Goal: Information Seeking & Learning: Learn about a topic

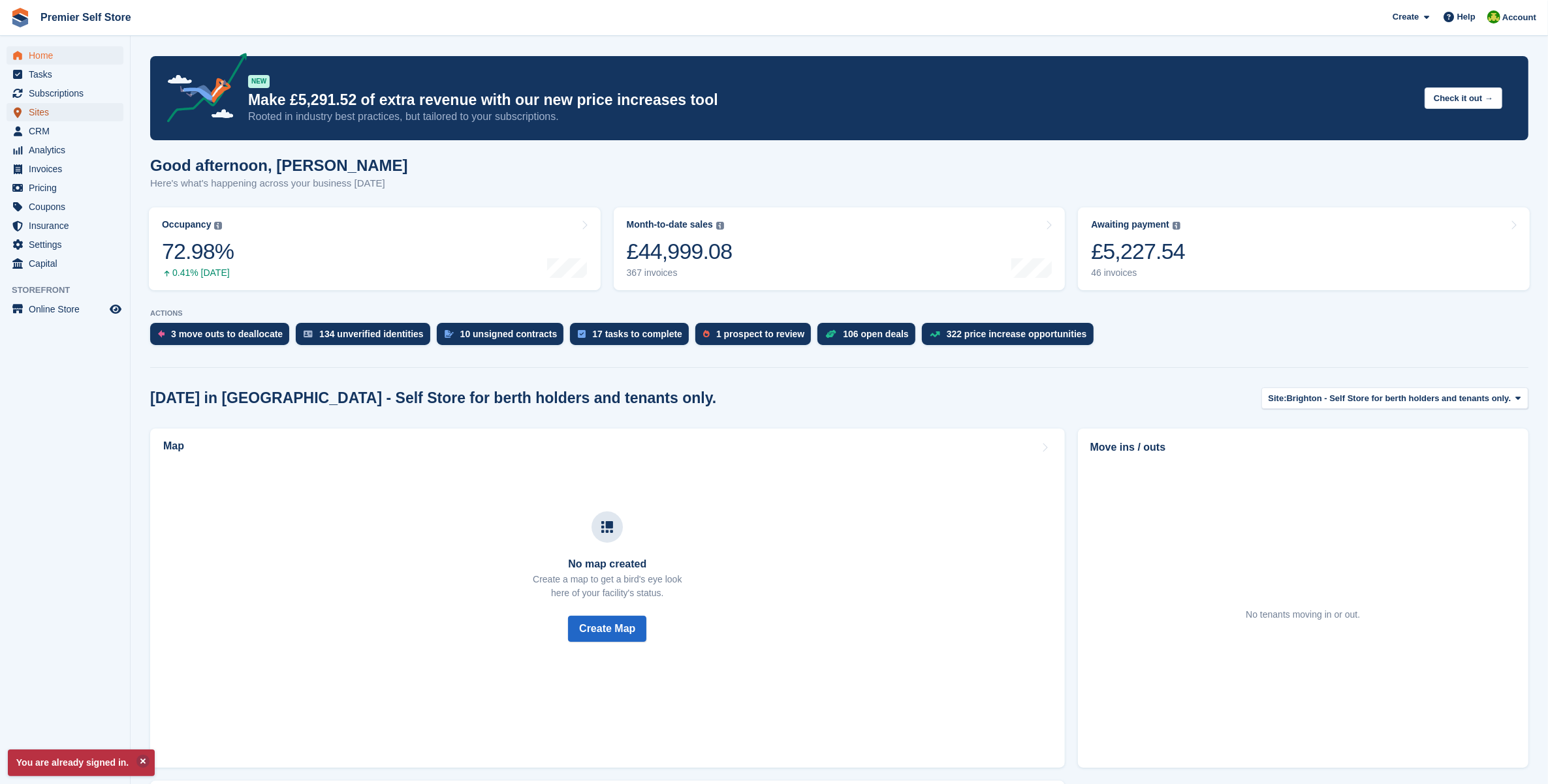
click at [66, 110] on span "Sites" at bounding box center [68, 112] width 78 height 18
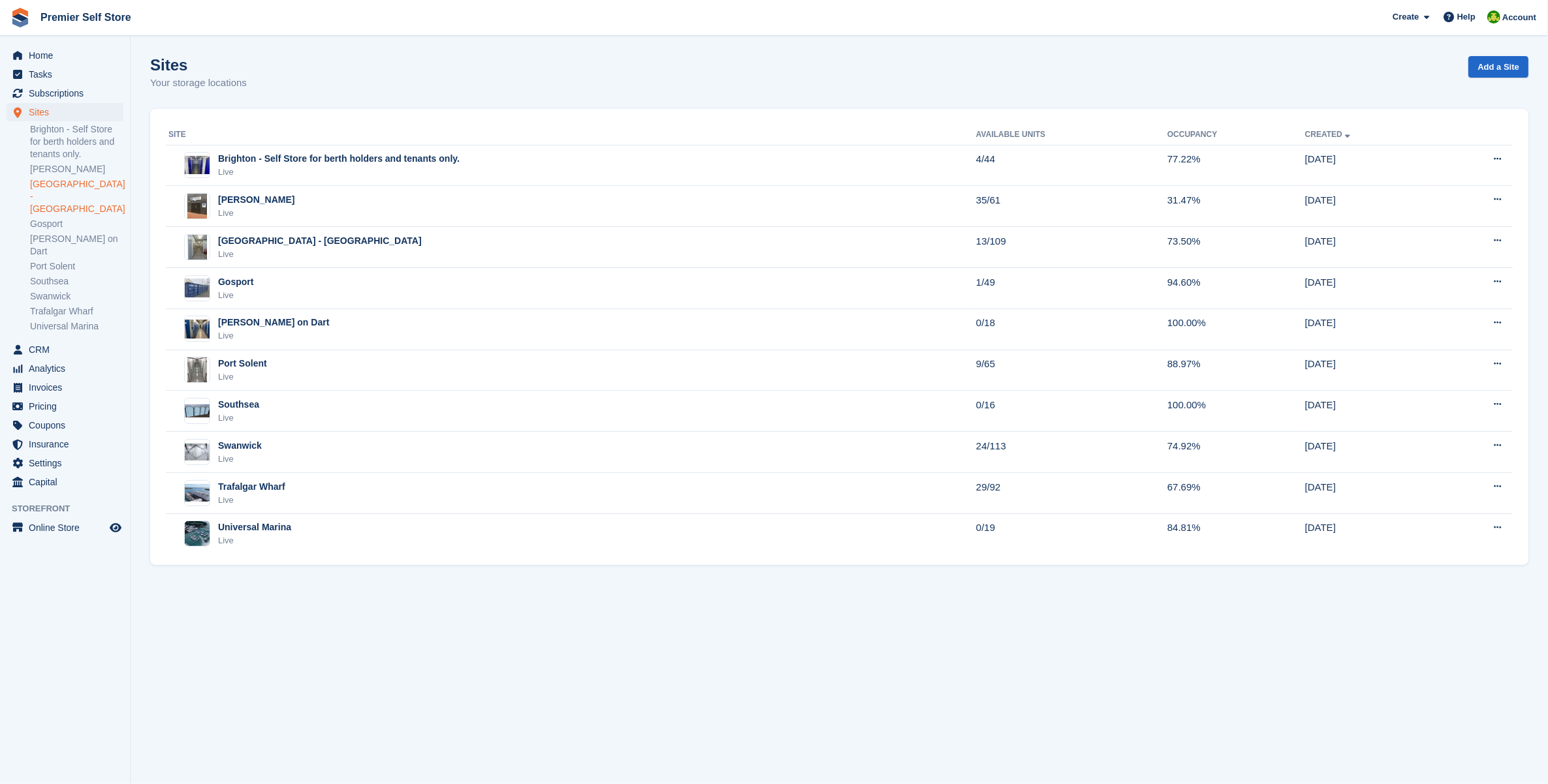
click at [60, 186] on link "[GEOGRAPHIC_DATA] - [GEOGRAPHIC_DATA]" at bounding box center [77, 197] width 94 height 37
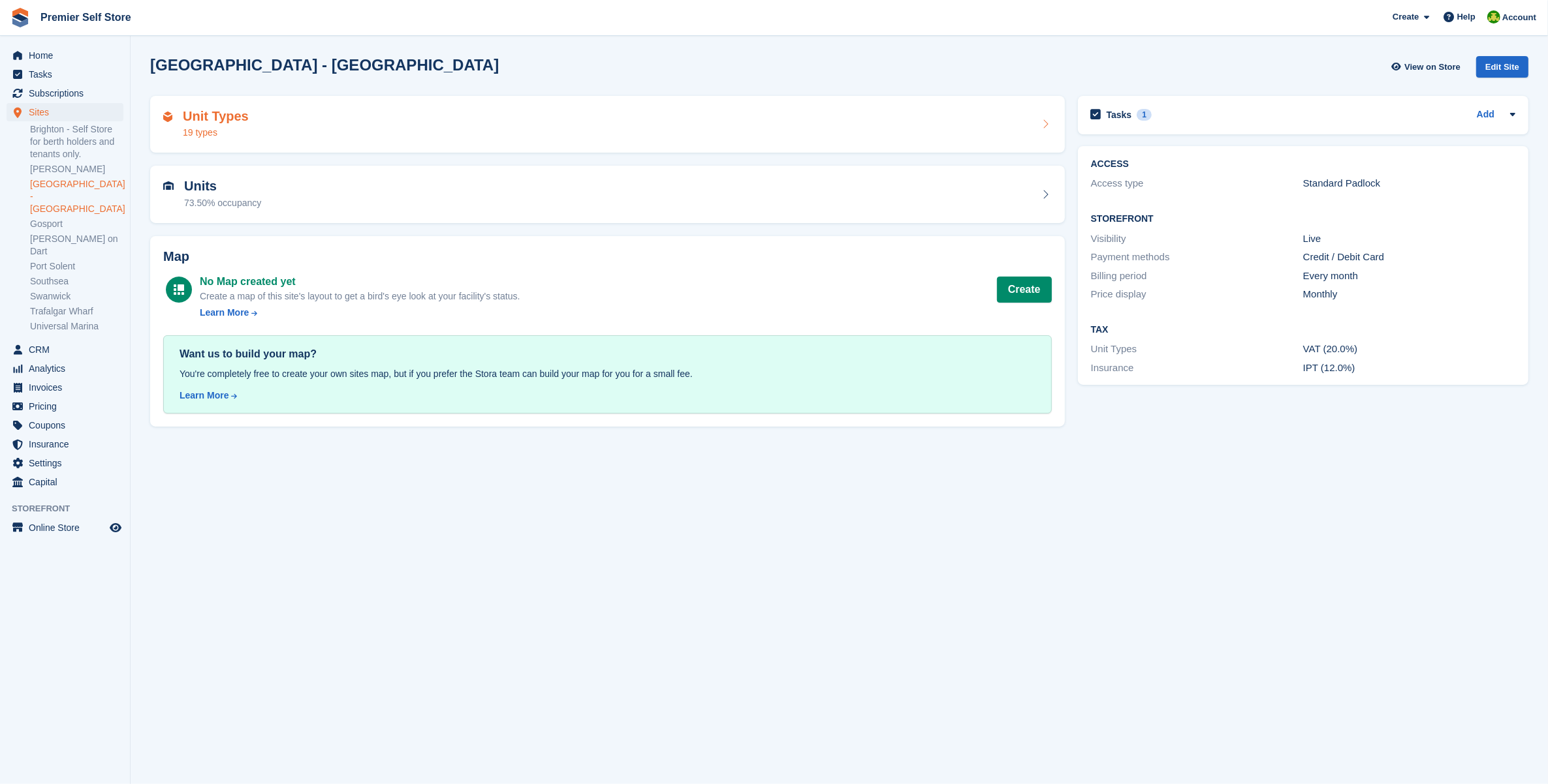
click at [259, 139] on div "Unit Types 19 types" at bounding box center [607, 124] width 888 height 31
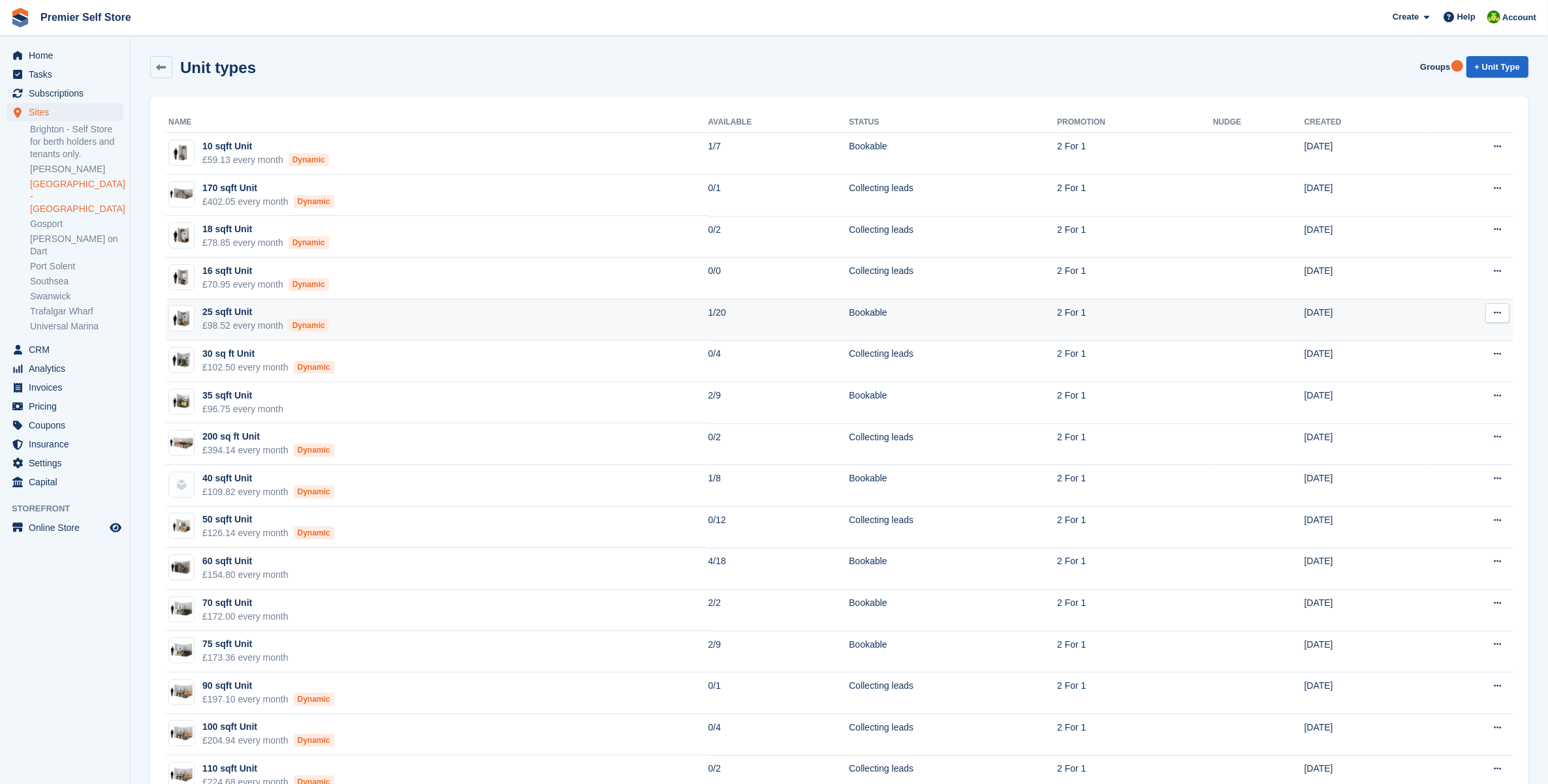
click at [849, 315] on td "Bookable" at bounding box center [953, 320] width 209 height 42
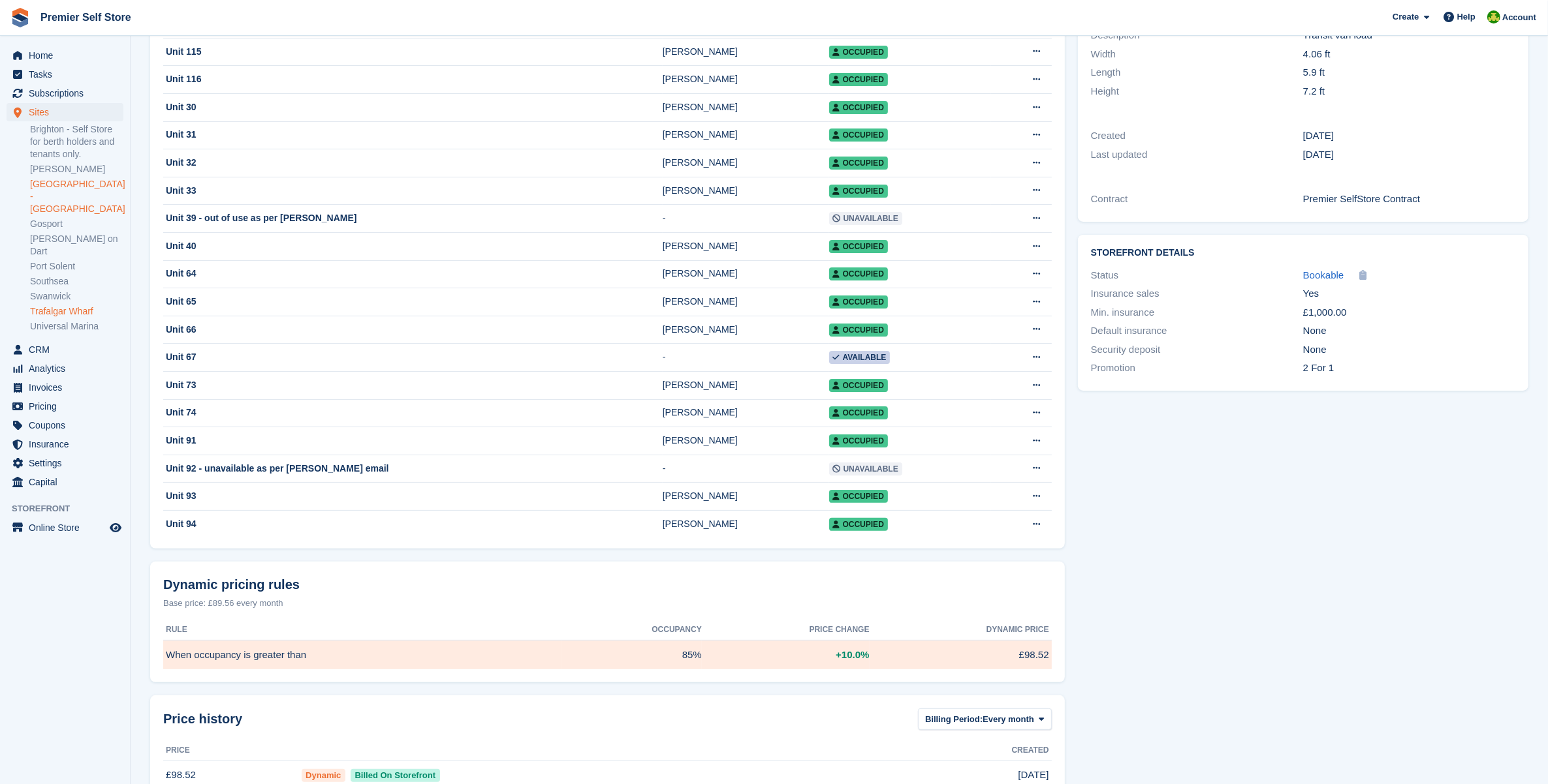
scroll to position [281, 0]
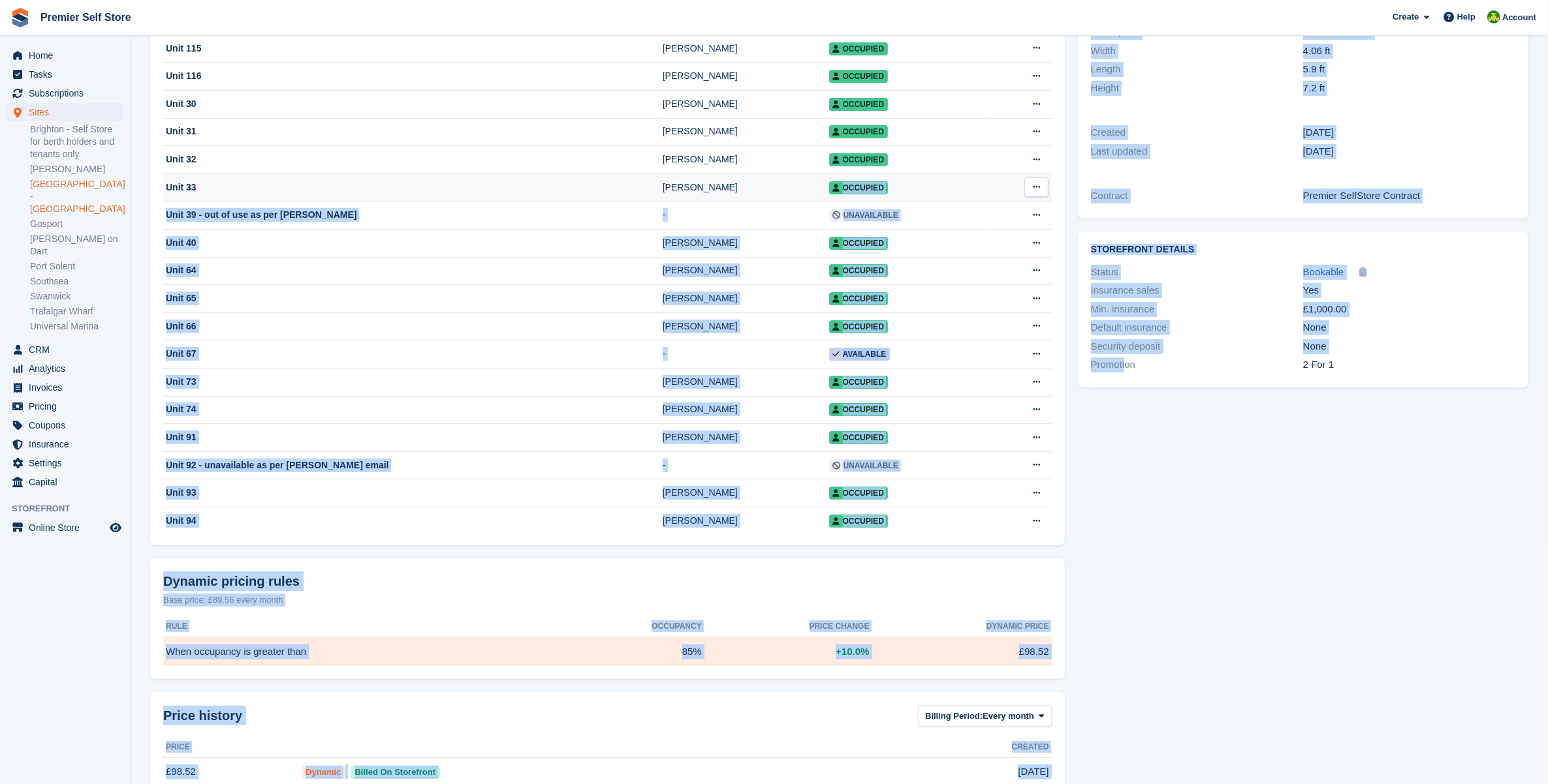
drag, startPoint x: 1095, startPoint y: 474, endPoint x: 647, endPoint y: 188, distance: 531.5
click at [647, 188] on div "Occupancy Current percentage of all currently allocated units of this unit type…" at bounding box center [840, 322] width 1391 height 1026
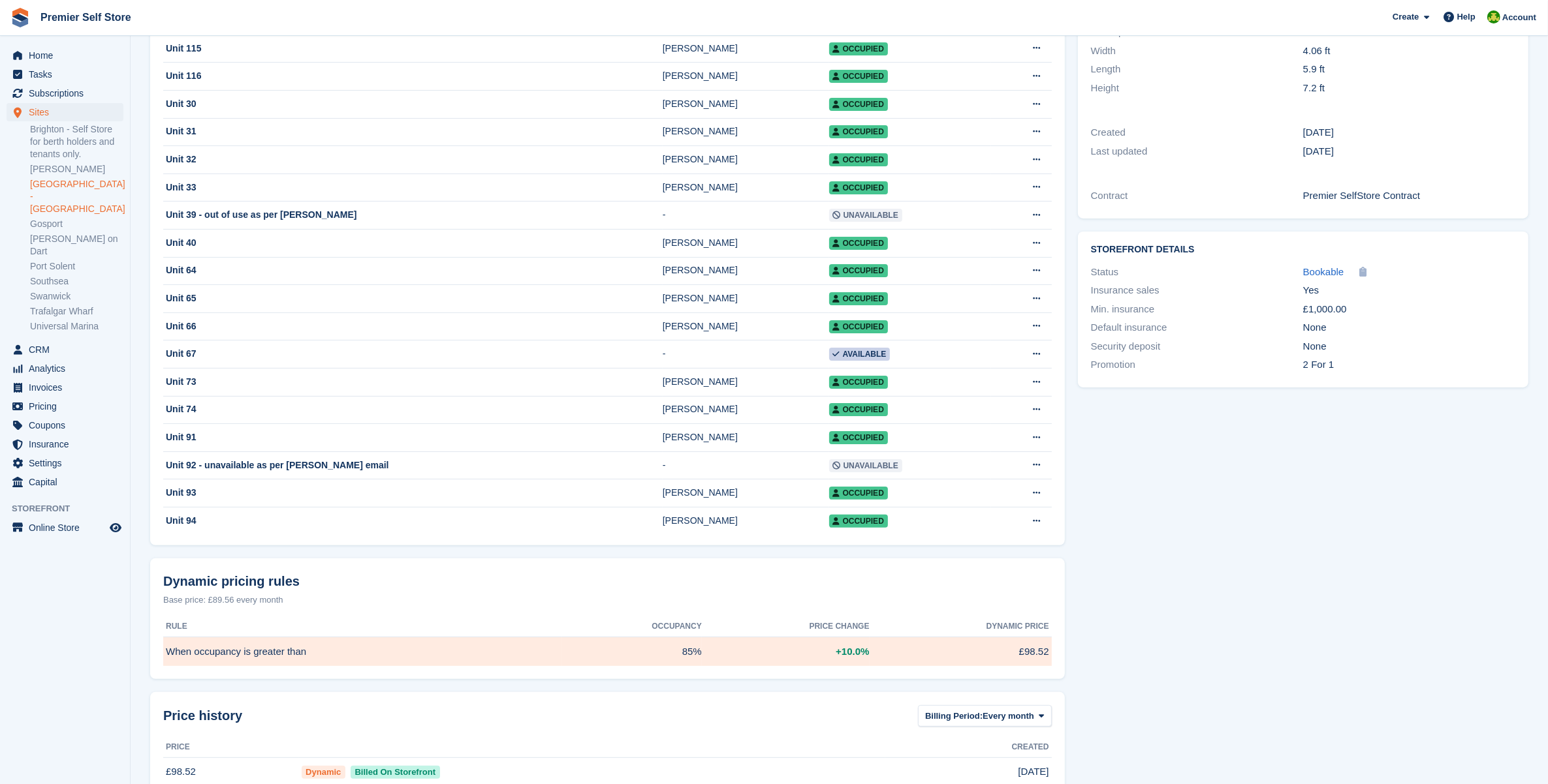
click at [1139, 510] on div "Unit Type details Nudge No Description Transit van load Width 4.06 ft Length 5.…" at bounding box center [1303, 322] width 463 height 1026
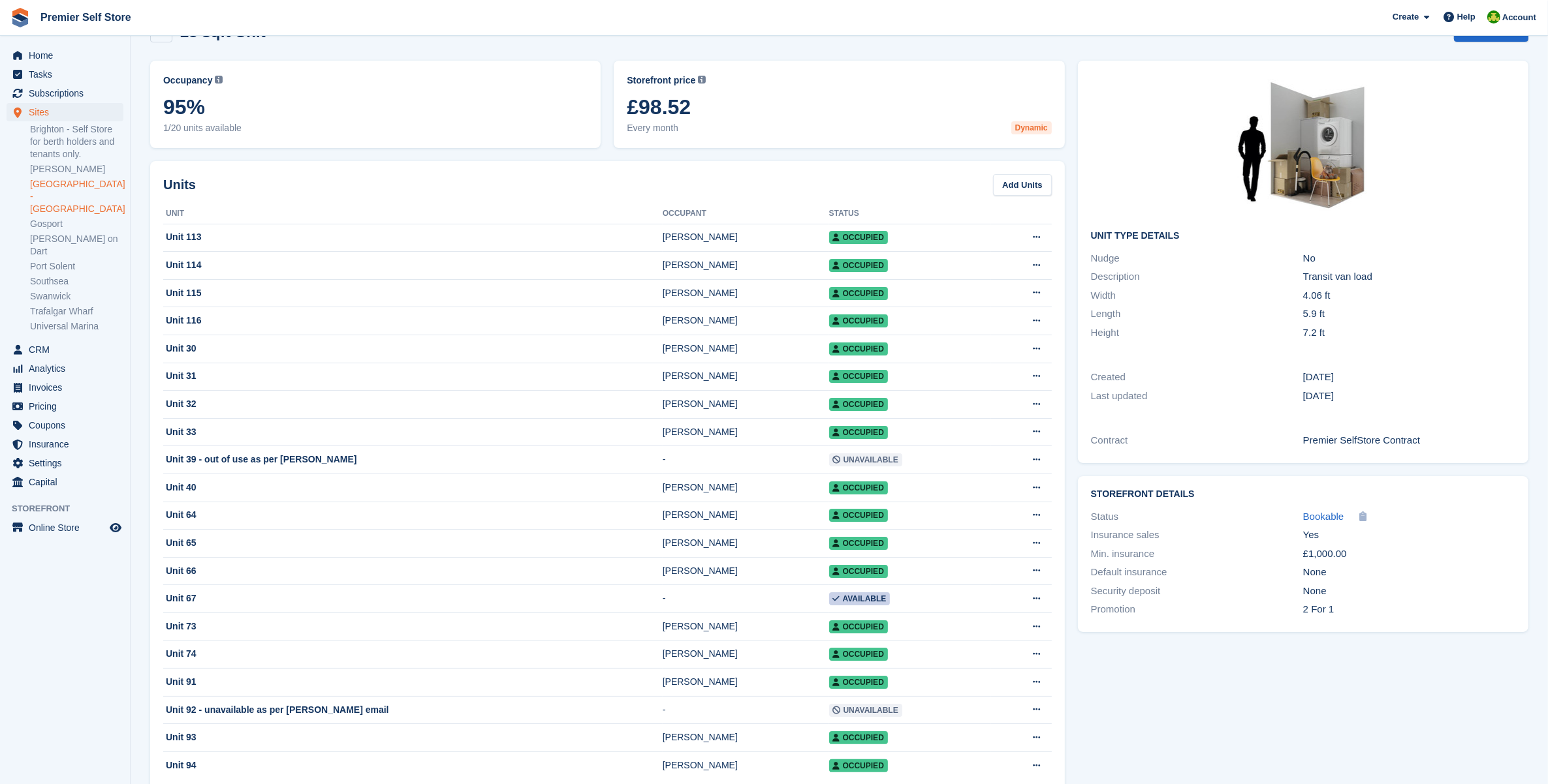
scroll to position [117, 0]
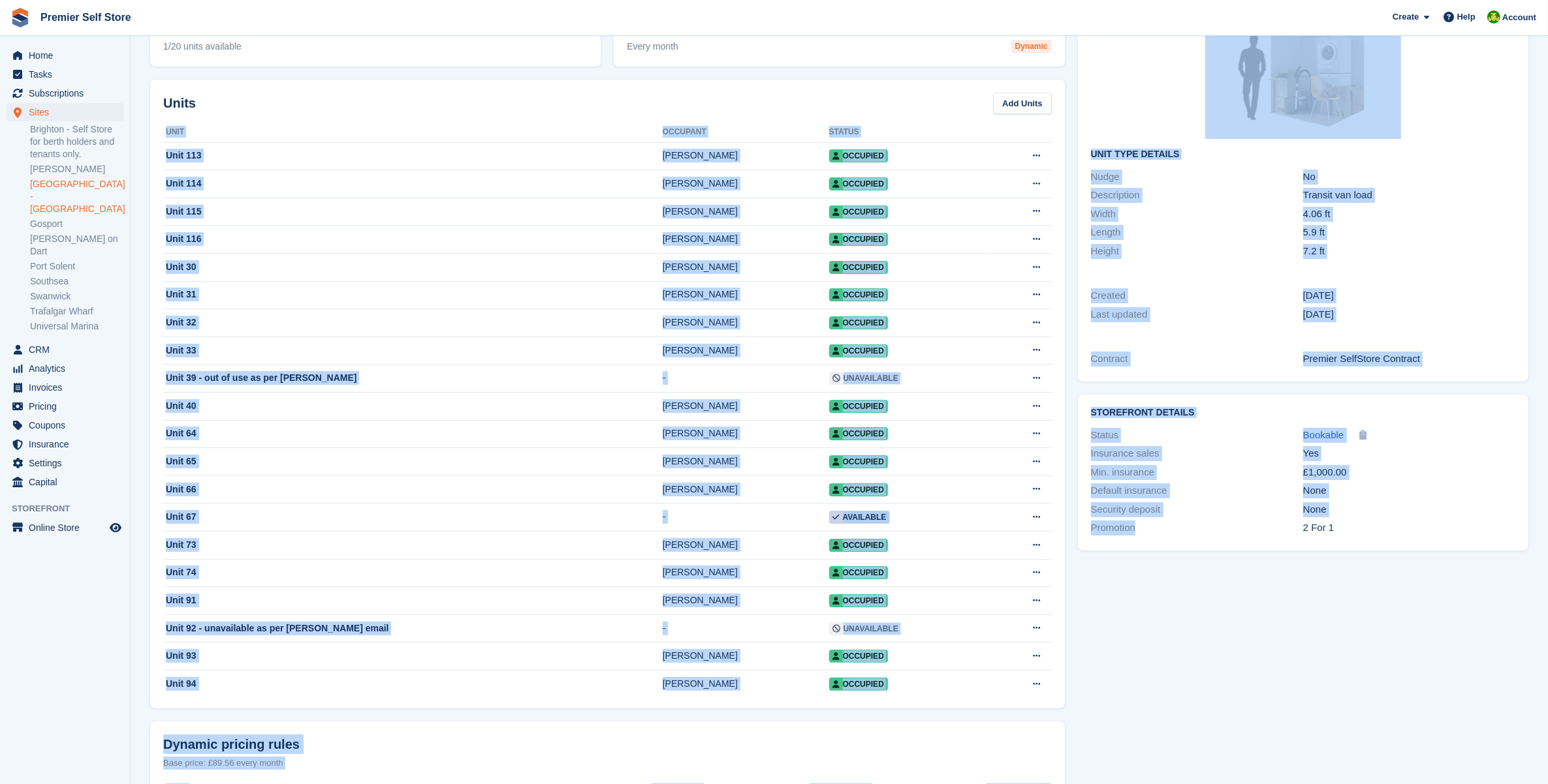
drag, startPoint x: 1058, startPoint y: 83, endPoint x: 1178, endPoint y: 708, distance: 636.4
click at [1178, 708] on div "Occupancy Current percentage of all currently allocated units of this unit type…" at bounding box center [840, 485] width 1391 height 1026
click at [1182, 703] on div "Unit Type details Nudge No Description Transit van load Width 4.06 ft Length 5.…" at bounding box center [1303, 485] width 463 height 1026
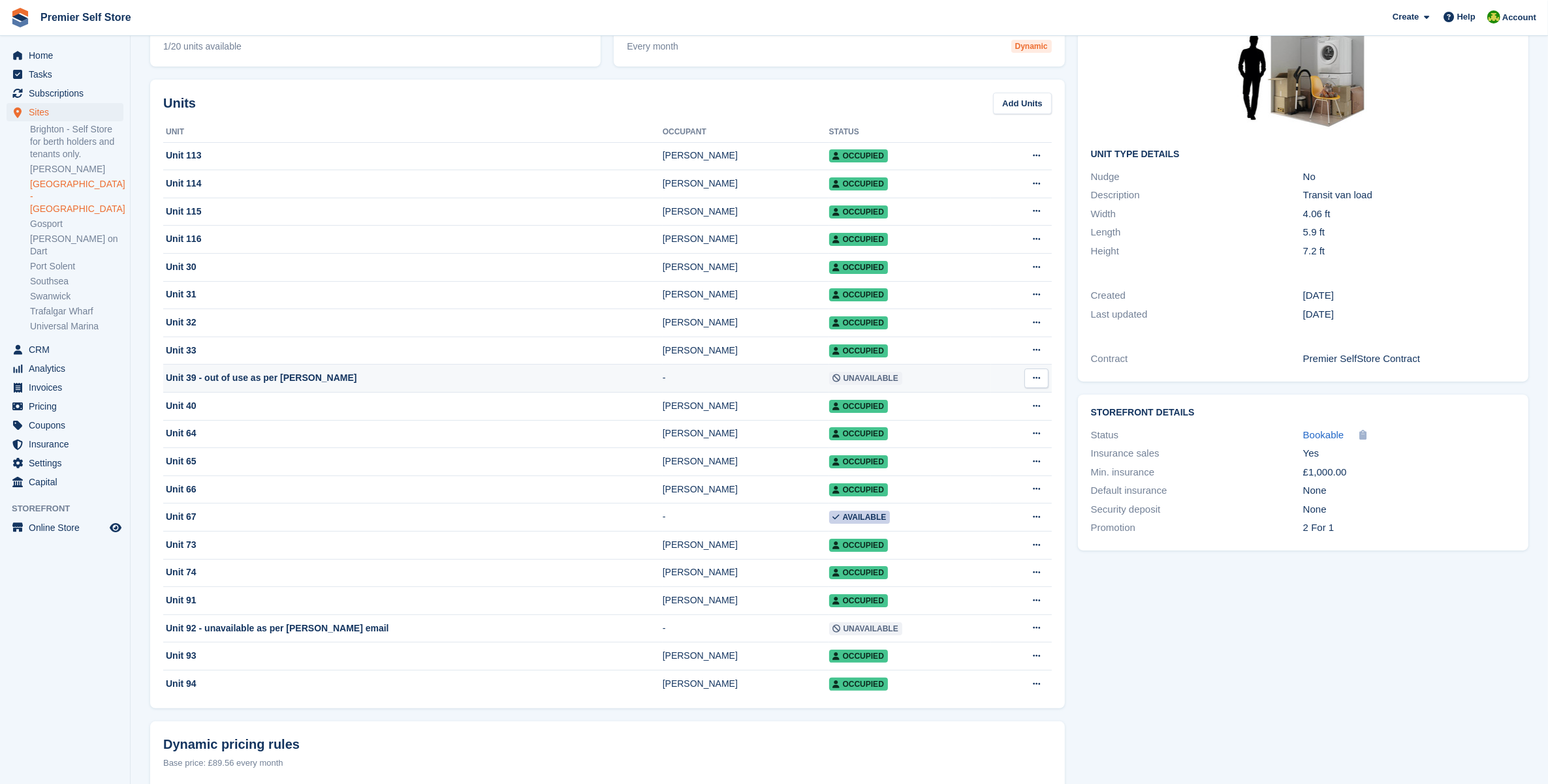
scroll to position [0, 0]
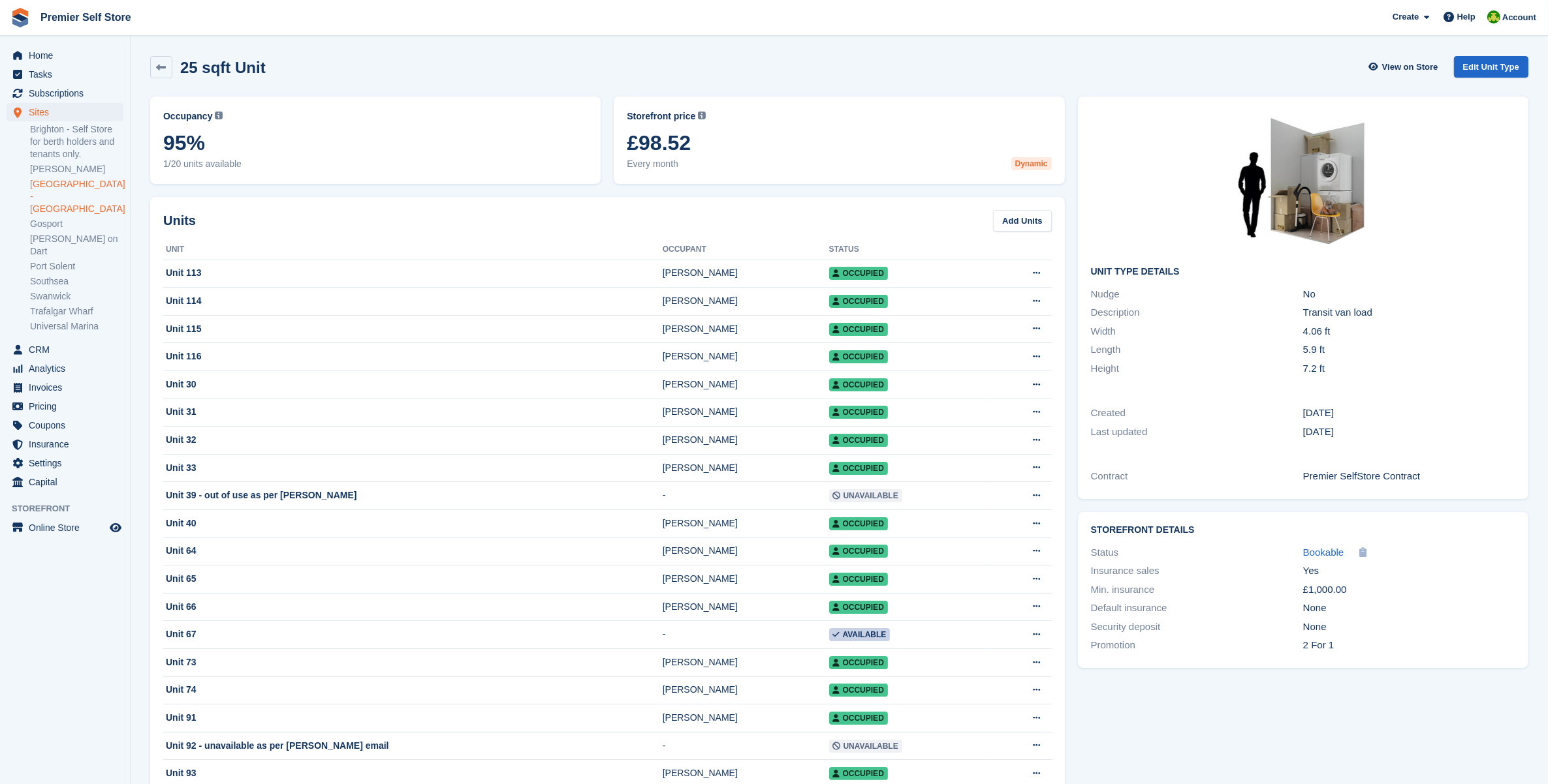
click at [71, 200] on link "[GEOGRAPHIC_DATA] - [GEOGRAPHIC_DATA]" at bounding box center [77, 197] width 94 height 37
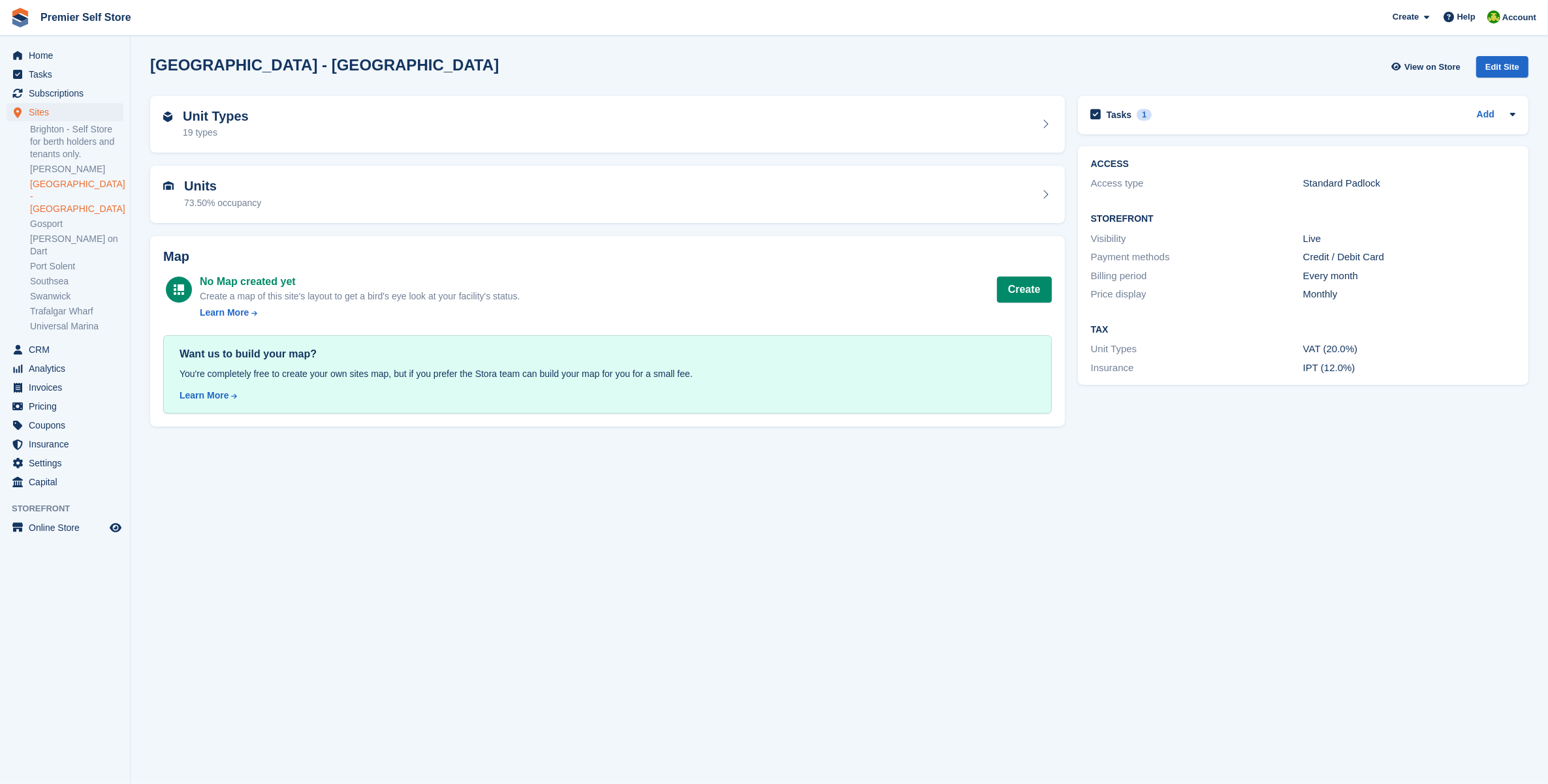
click at [344, 163] on div "Units 73.50% occupancy" at bounding box center [607, 194] width 927 height 71
click at [326, 197] on div "Units 73.50% occupancy" at bounding box center [607, 194] width 888 height 31
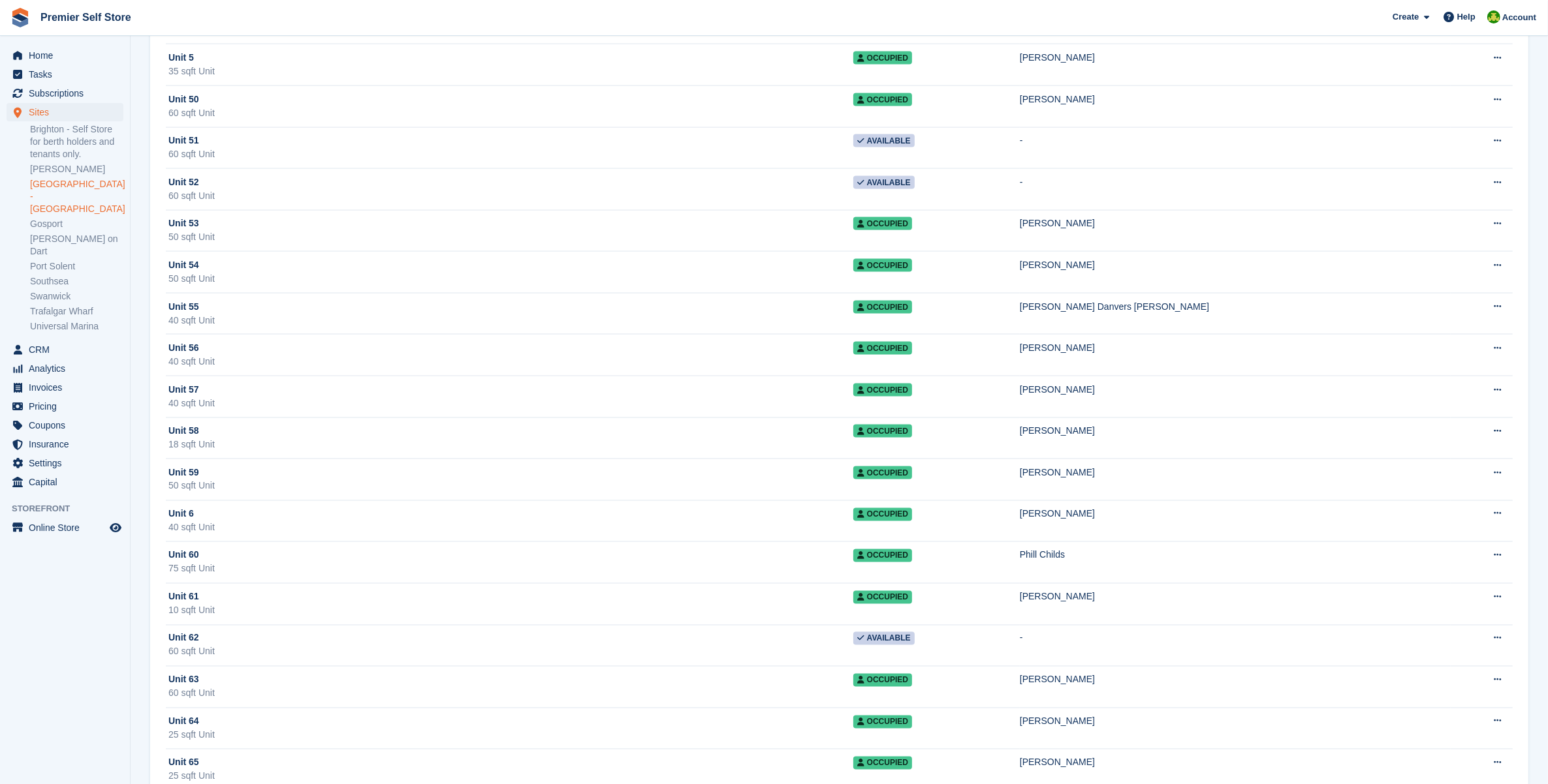
scroll to position [1958, 0]
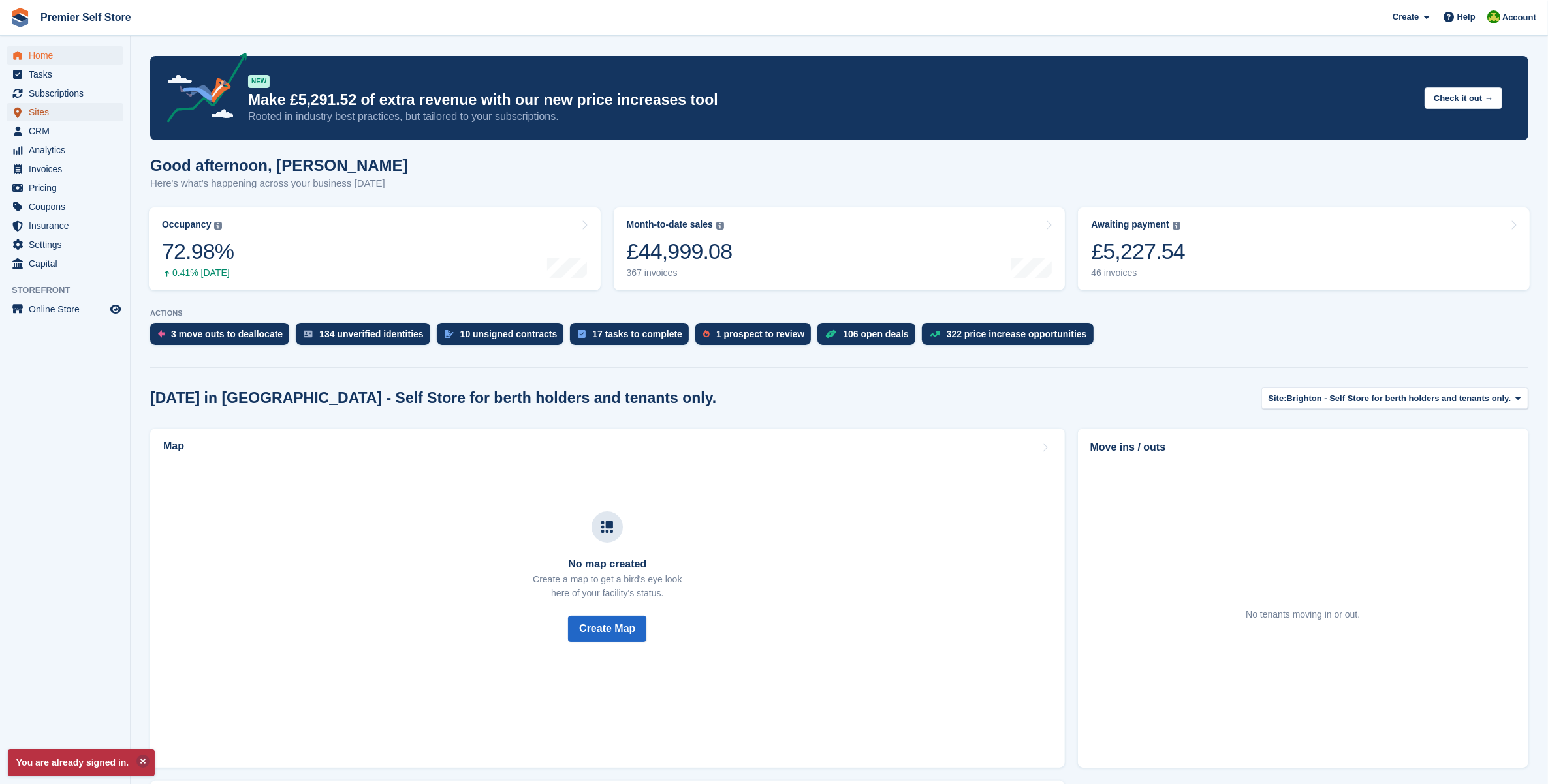
click at [53, 116] on span "Sites" at bounding box center [68, 112] width 78 height 18
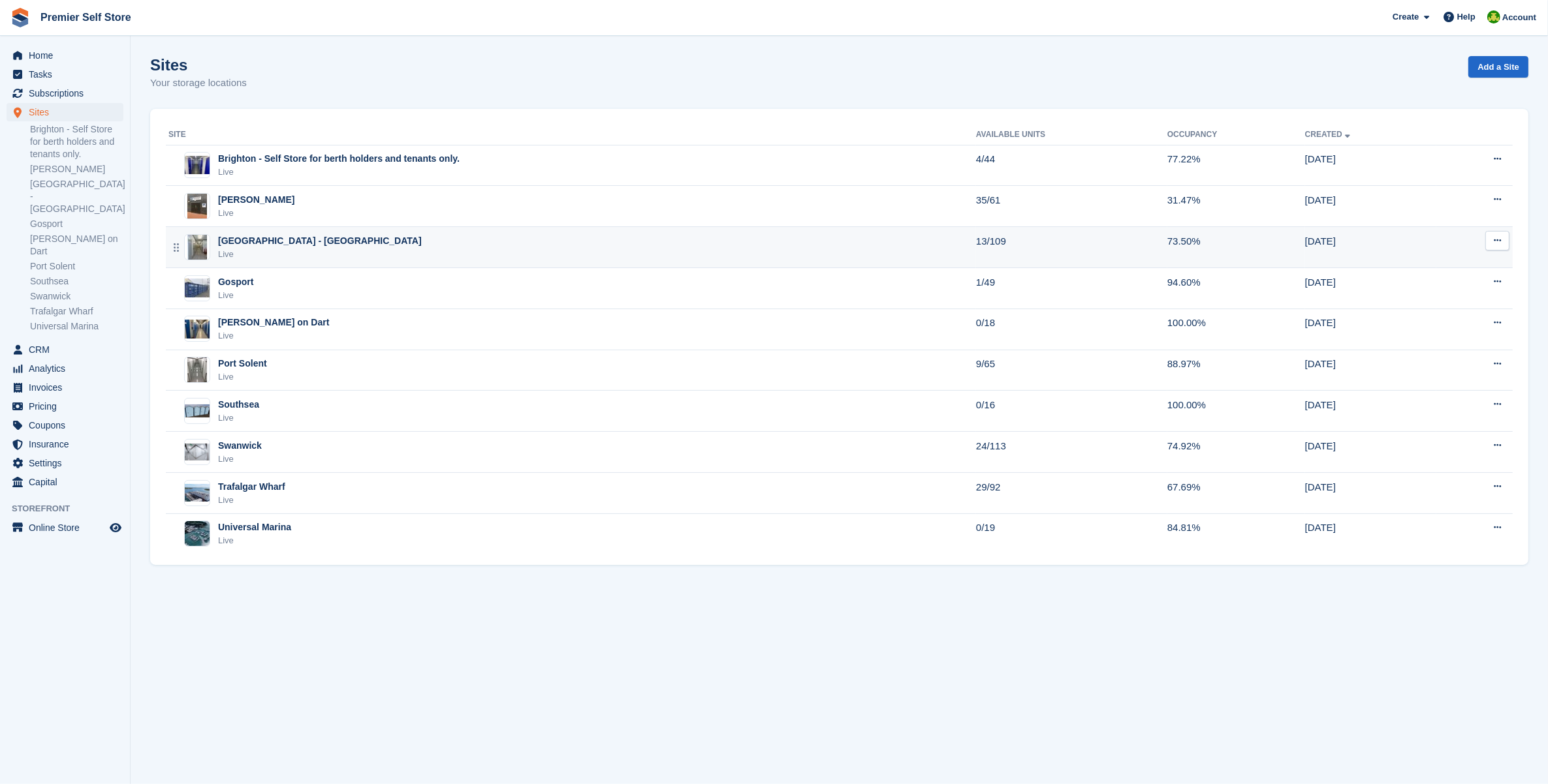
click at [395, 237] on div "Eastbourne - Sovereign Harbour Live" at bounding box center [572, 247] width 807 height 26
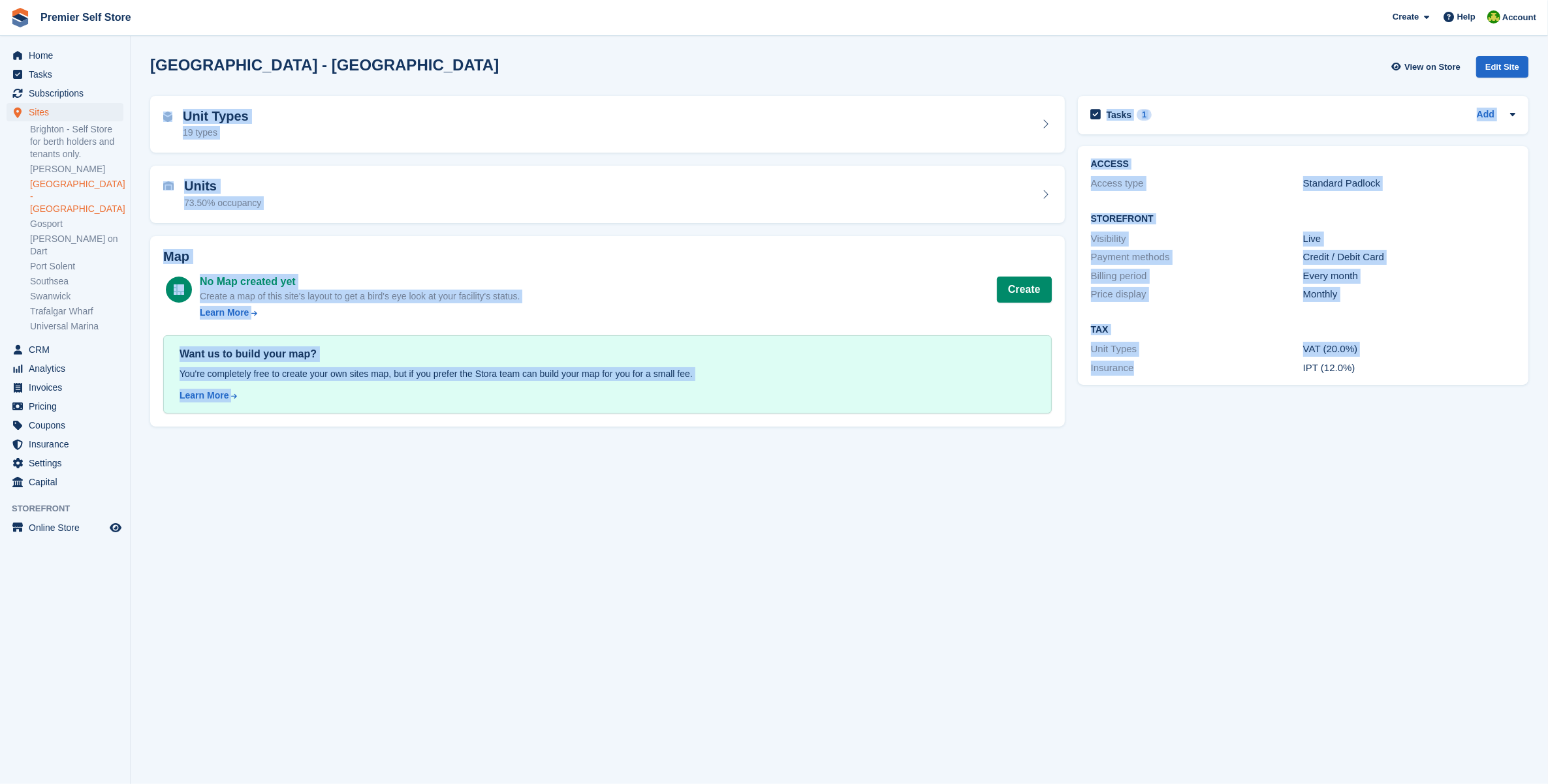
drag, startPoint x: 986, startPoint y: 64, endPoint x: 1205, endPoint y: 576, distance: 556.9
click at [1205, 576] on section "Eastbourne - Sovereign Harbour View on Store Edit Site Unit Types 19 types Unit…" at bounding box center [839, 392] width 1417 height 784
click at [1206, 572] on section "Eastbourne - Sovereign Harbour View on Store Edit Site Unit Types 19 types Unit…" at bounding box center [839, 392] width 1417 height 784
click at [684, 129] on div "Unit Types 19 types" at bounding box center [607, 124] width 888 height 31
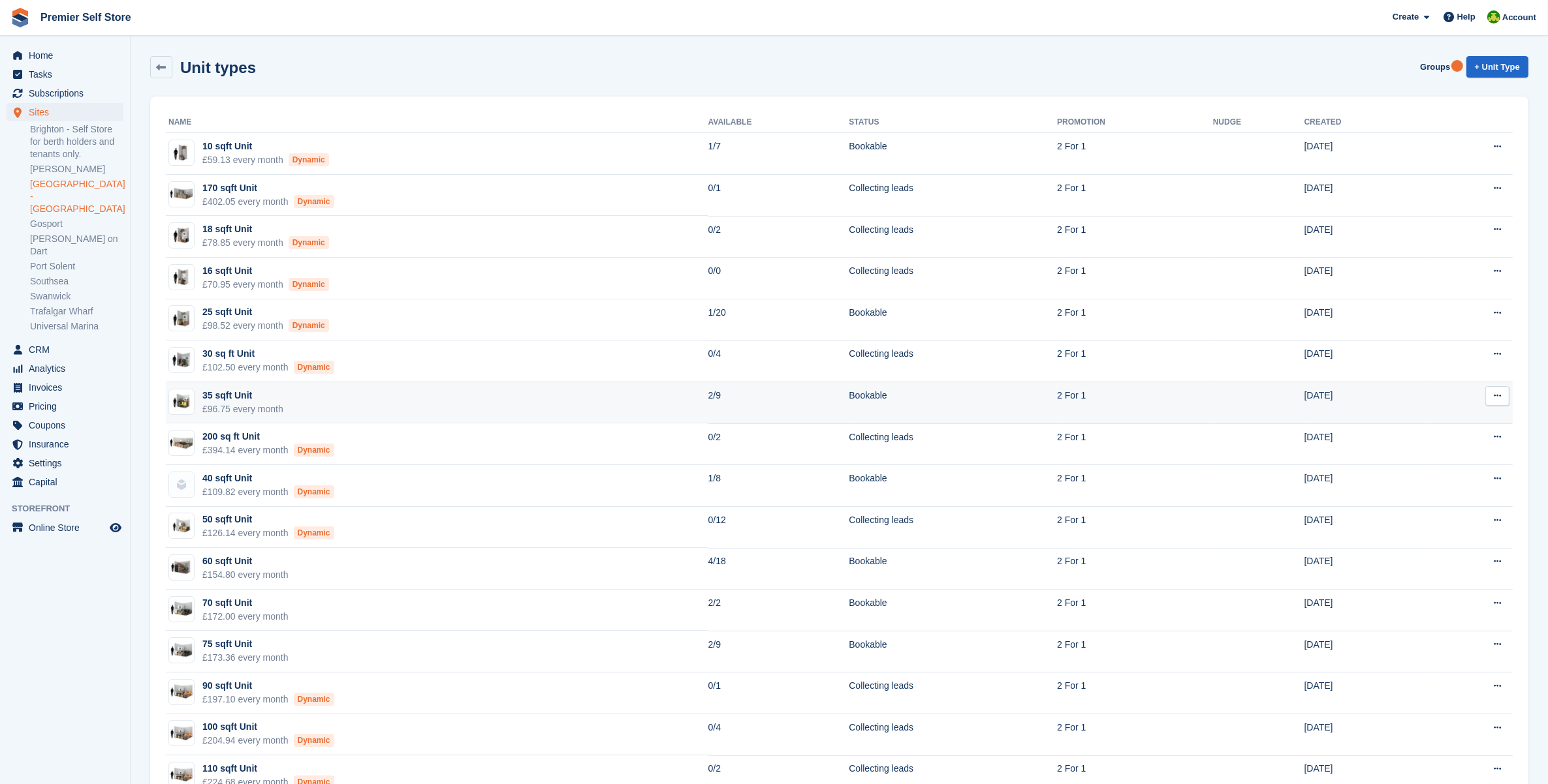
click at [365, 396] on td "35 sqft Unit £96.75 every month" at bounding box center [437, 403] width 542 height 42
